Goal: Transaction & Acquisition: Subscribe to service/newsletter

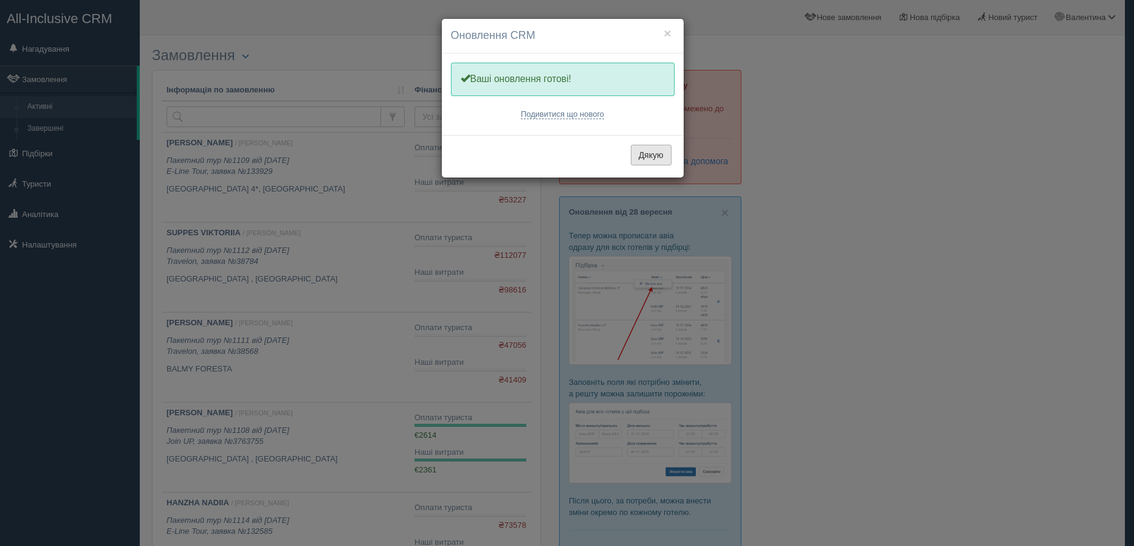
click at [648, 160] on button "Дякую" at bounding box center [651, 155] width 41 height 21
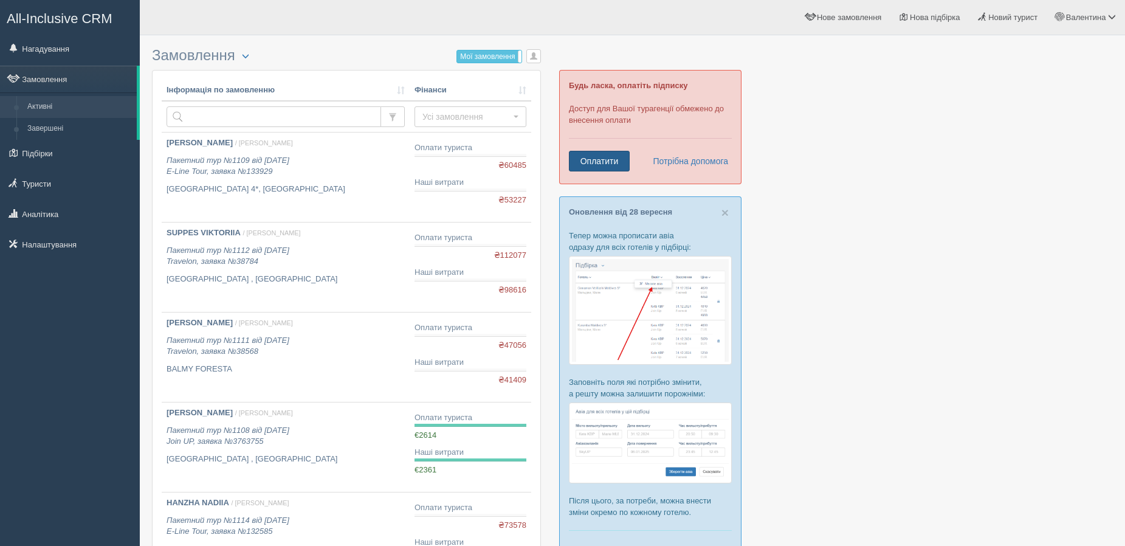
click at [602, 164] on link "Оплатити" at bounding box center [599, 161] width 61 height 21
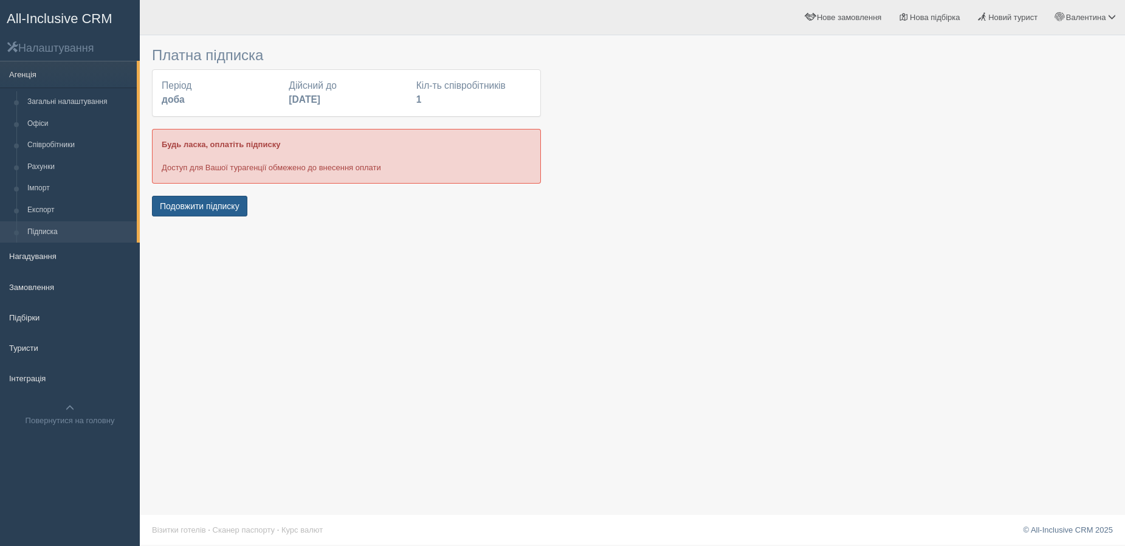
click at [189, 207] on button "Подовжити підписку" at bounding box center [199, 206] width 95 height 21
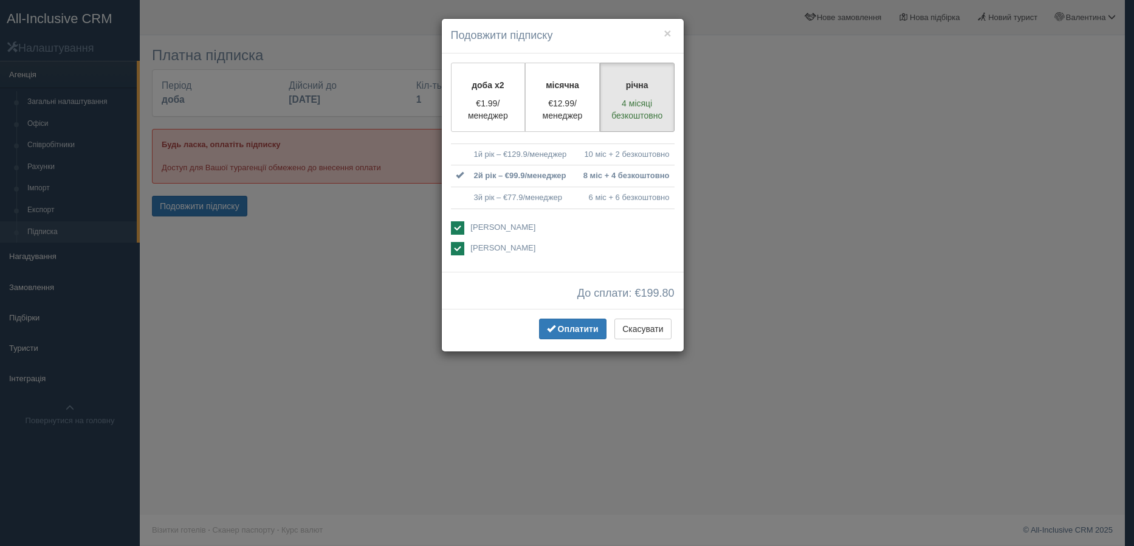
click at [457, 249] on ins at bounding box center [457, 248] width 13 height 13
checkbox input "false"
click at [481, 103] on p "€1.99/менеджер" at bounding box center [488, 109] width 59 height 24
radio input "true"
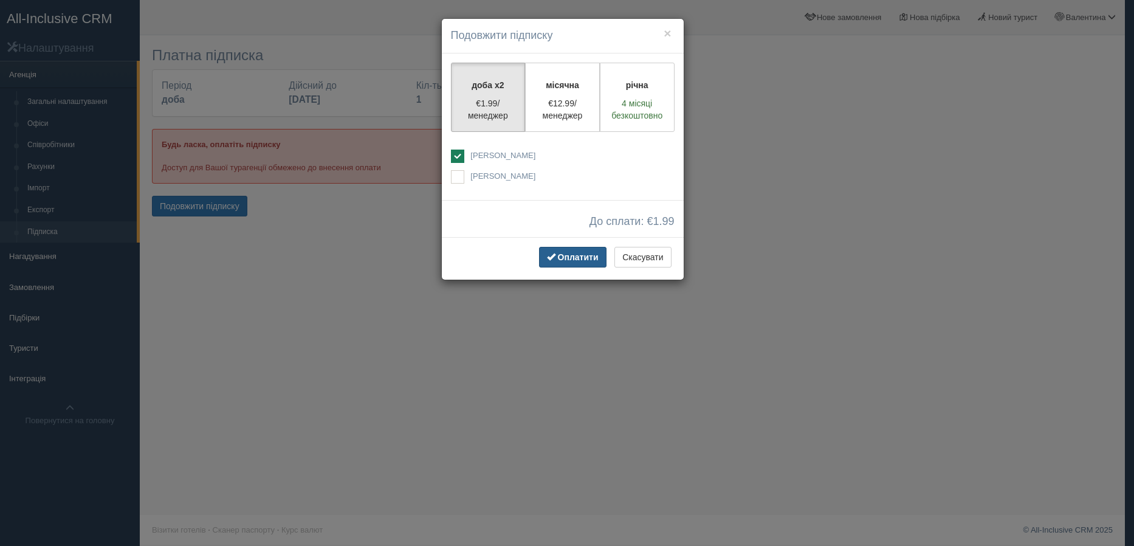
click at [555, 252] on span "button" at bounding box center [551, 256] width 9 height 9
